Goal: Information Seeking & Learning: Check status

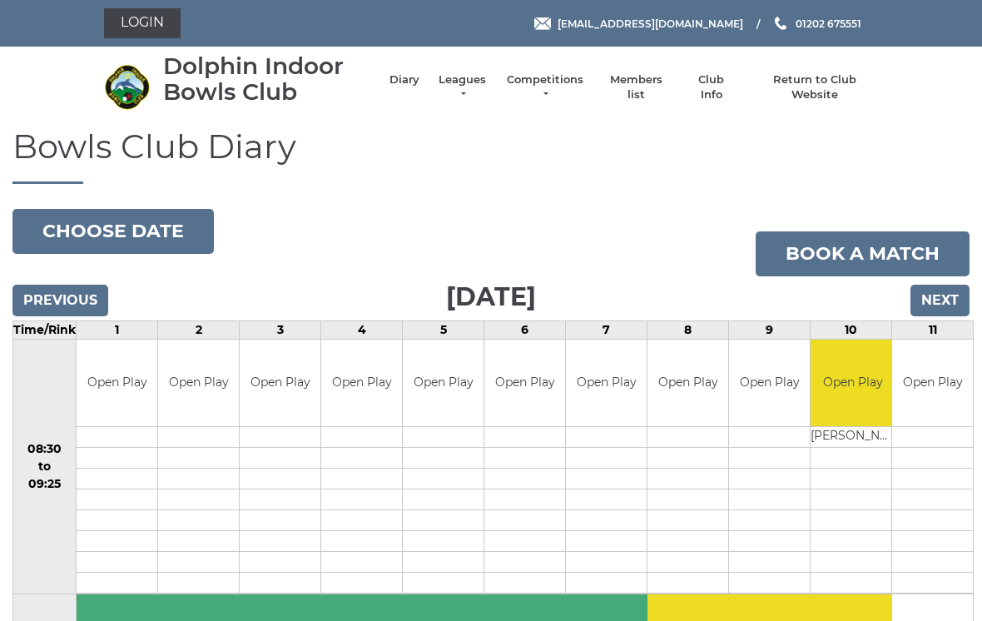
click at [488, 92] on link "Leagues" at bounding box center [462, 87] width 52 height 30
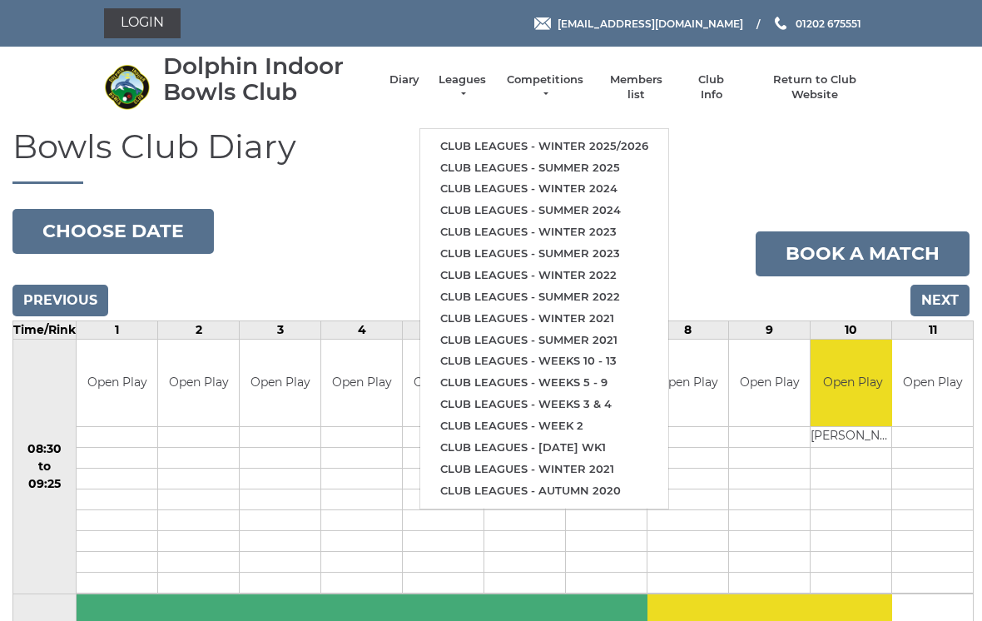
click at [618, 136] on link "Club leagues - Winter 2025/2026" at bounding box center [544, 147] width 248 height 22
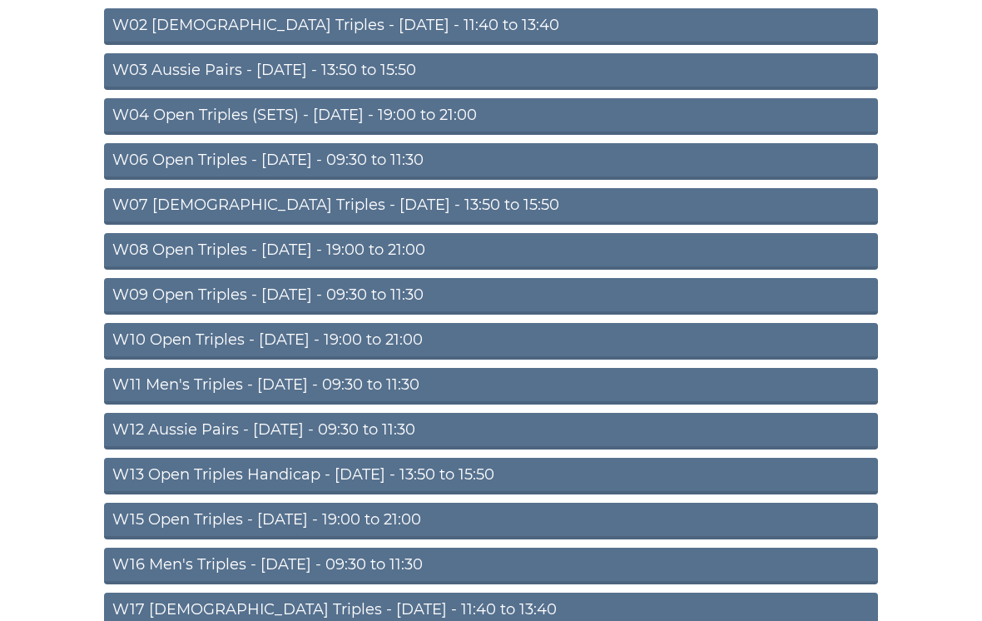
scroll to position [261, 0]
click at [403, 350] on link "W10 Open Triples - Wednesday - 19:00 to 21:00" at bounding box center [491, 342] width 774 height 37
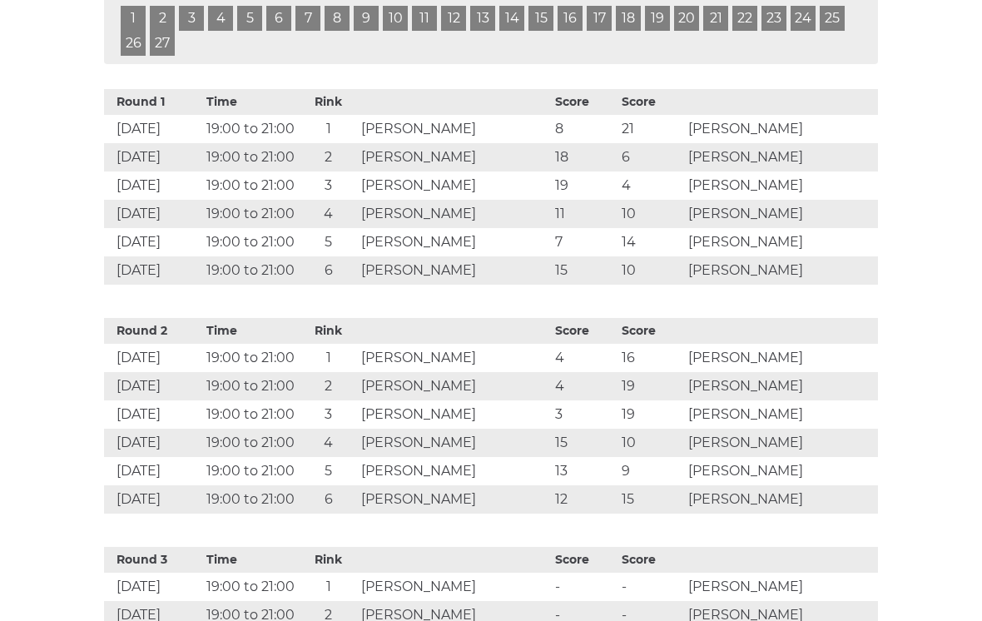
scroll to position [851, 0]
